Goal: Information Seeking & Learning: Learn about a topic

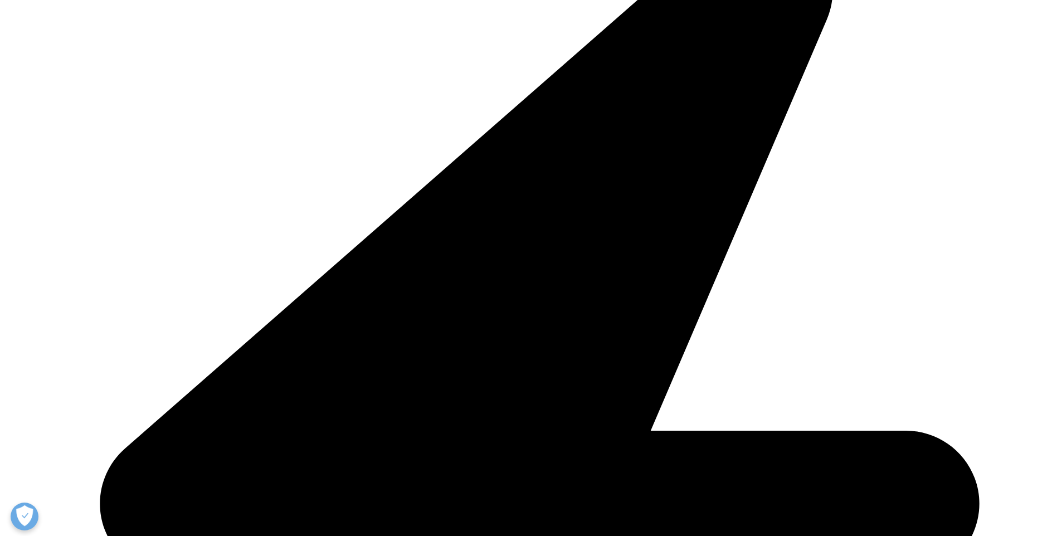
scroll to position [334, 0]
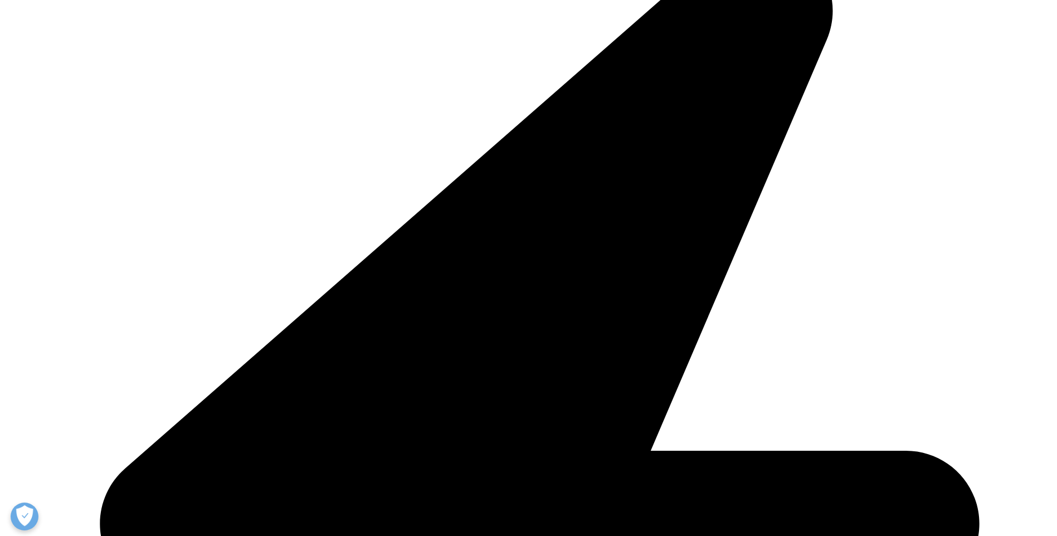
drag, startPoint x: 865, startPoint y: 205, endPoint x: 873, endPoint y: 207, distance: 7.6
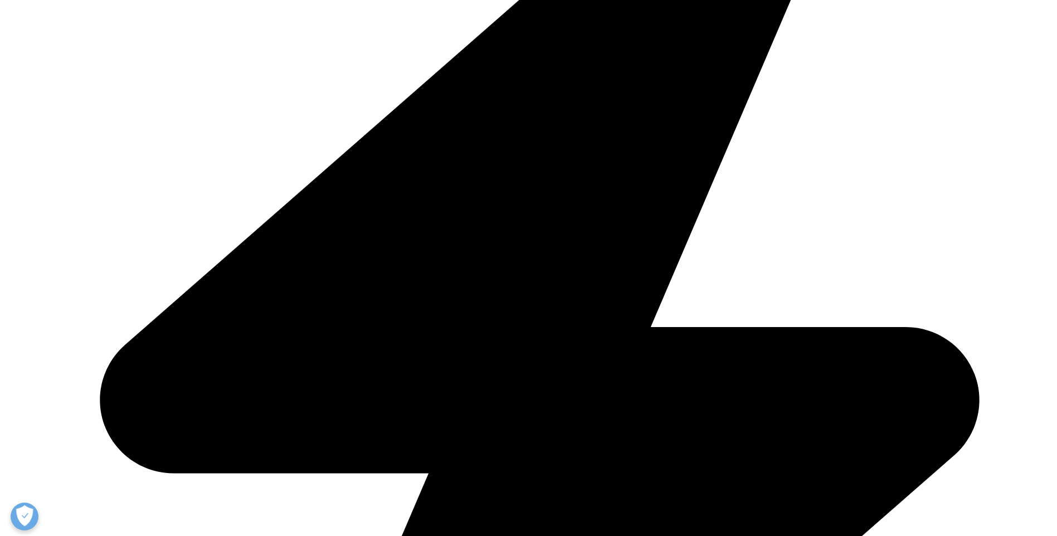
scroll to position [446, 0]
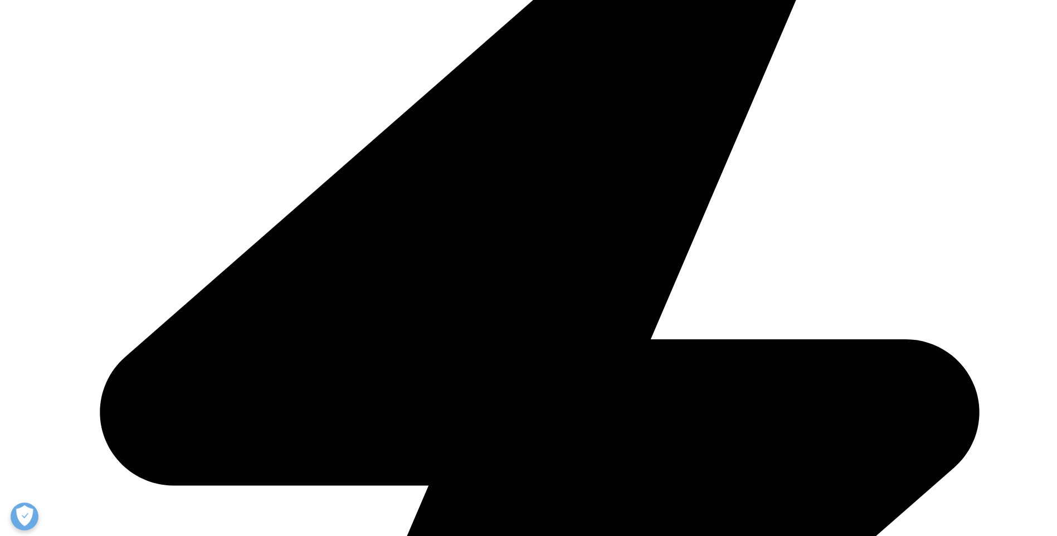
drag, startPoint x: 657, startPoint y: 140, endPoint x: 573, endPoint y: 170, distance: 89.4
drag, startPoint x: 573, startPoint y: 170, endPoint x: 690, endPoint y: 149, distance: 118.9
copy p "the number of patients affected by [MEDICAL_DATA] will increase dramatically th…"
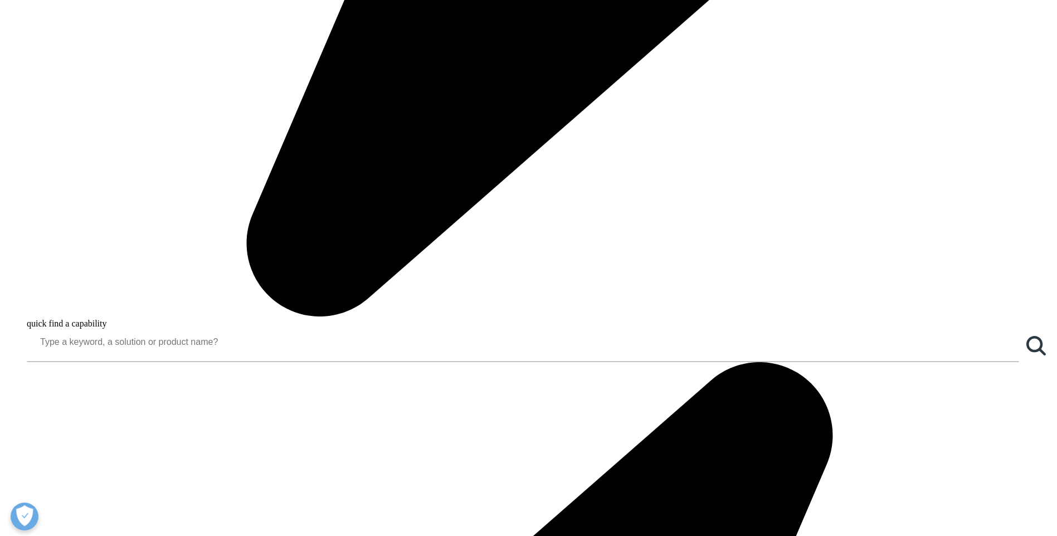
scroll to position [1114, 0]
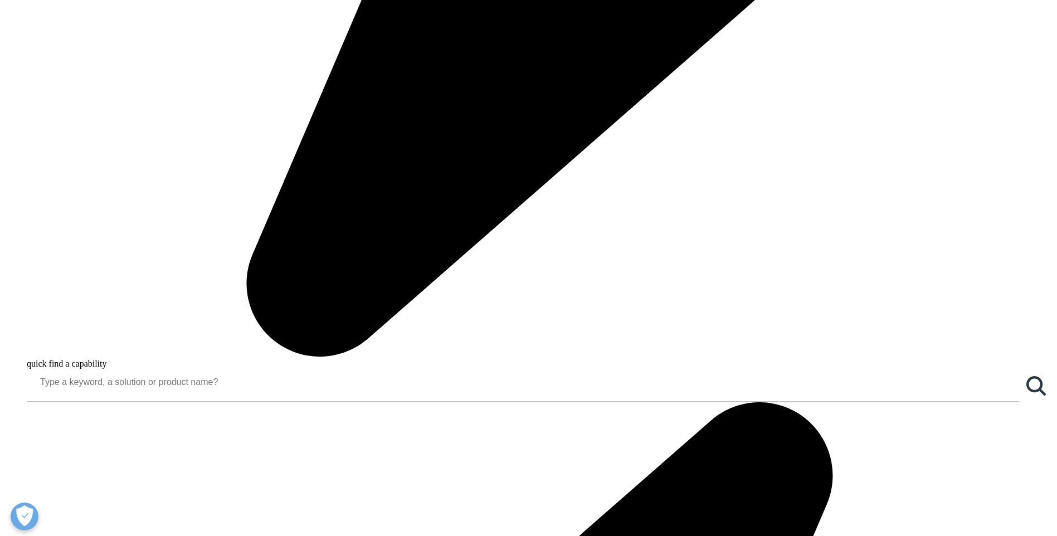
scroll to position [1059, 0]
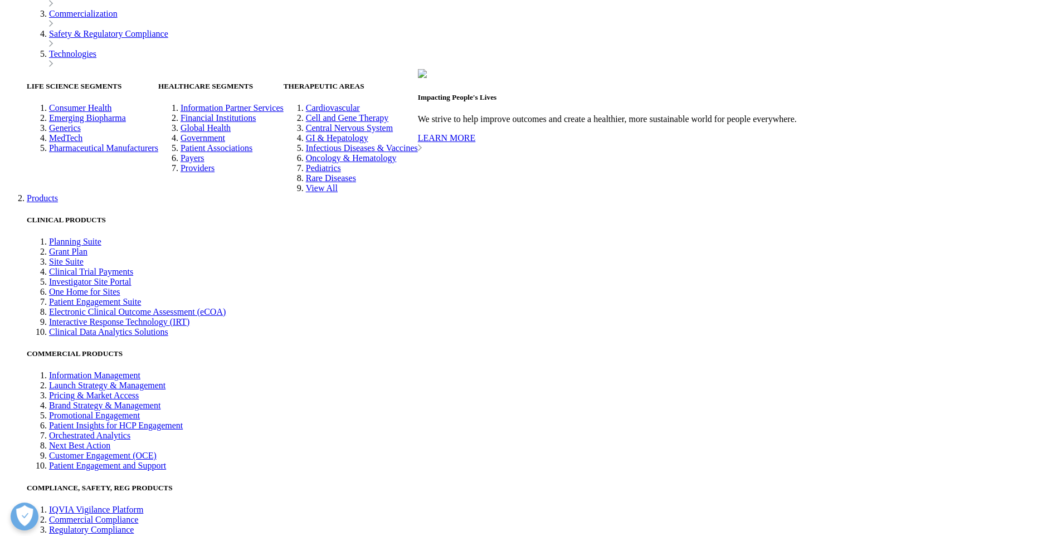
scroll to position [2730, 0]
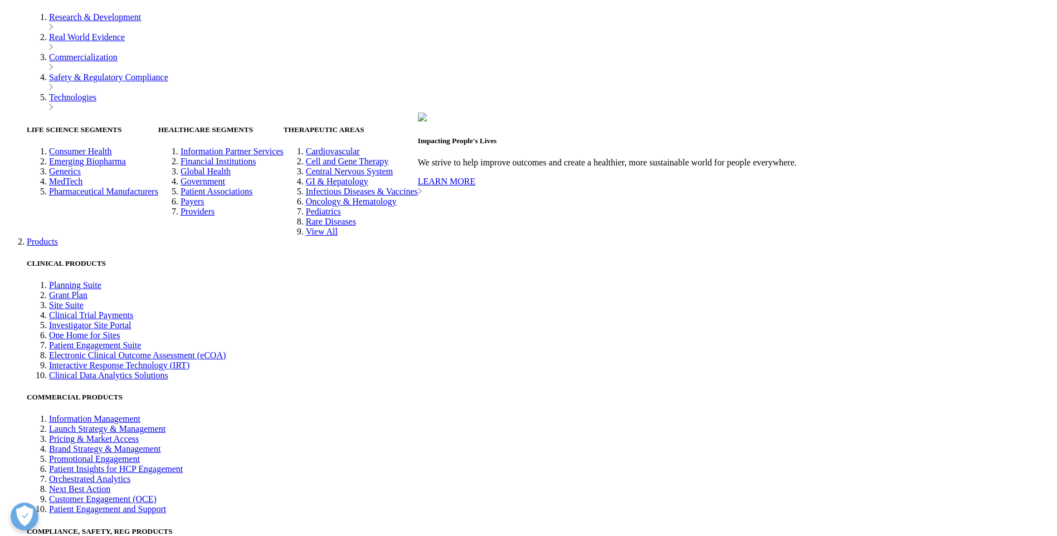
scroll to position [2679, 0]
